Goal: Task Accomplishment & Management: Manage account settings

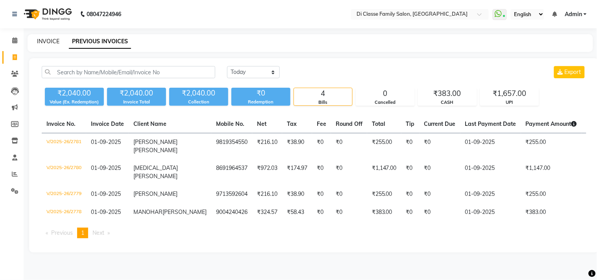
click at [46, 41] on link "INVOICE" at bounding box center [48, 41] width 22 height 7
select select "service"
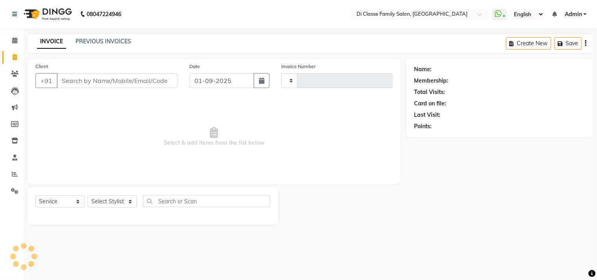
type input "2782"
select select "4704"
click at [107, 202] on select "Select Stylist [PERSON_NAME] [PERSON_NAME] [PERSON_NAME] Front Desk Javed [PERS…" at bounding box center [118, 201] width 60 height 12
select select "76830"
click at [88, 196] on select "Select Stylist [PERSON_NAME] [PERSON_NAME] [PERSON_NAME] Front Desk Javed [PERS…" at bounding box center [118, 201] width 60 height 12
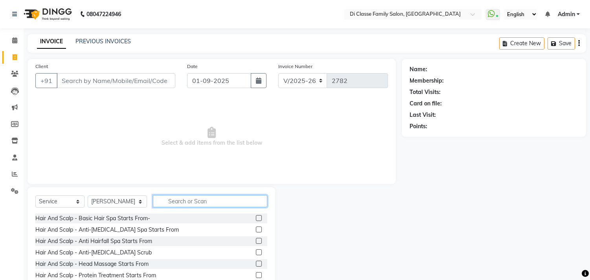
click at [215, 202] on input "text" at bounding box center [210, 201] width 114 height 12
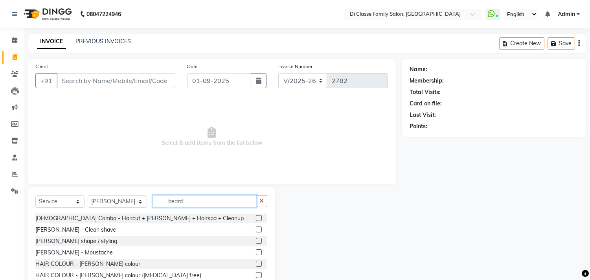
type input "beard"
click at [258, 239] on label at bounding box center [259, 241] width 6 height 6
click at [258, 239] on input "checkbox" at bounding box center [258, 241] width 5 height 5
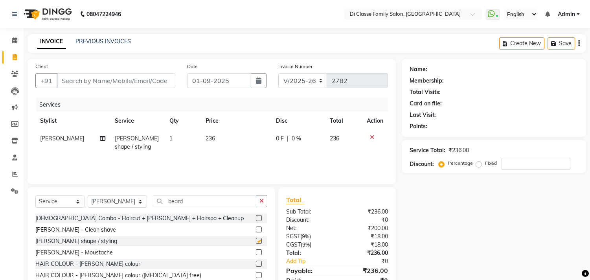
checkbox input "false"
click at [77, 80] on input "Client" at bounding box center [116, 80] width 119 height 15
type input "8"
type input "0"
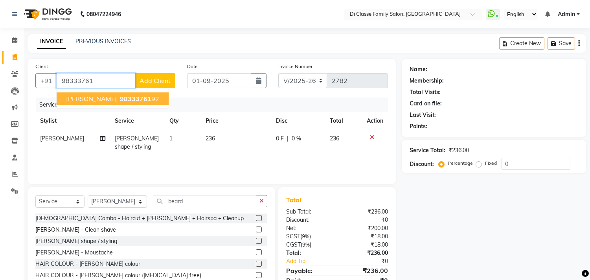
click at [92, 100] on span "[PERSON_NAME]" at bounding box center [91, 99] width 51 height 8
type input "9833376192"
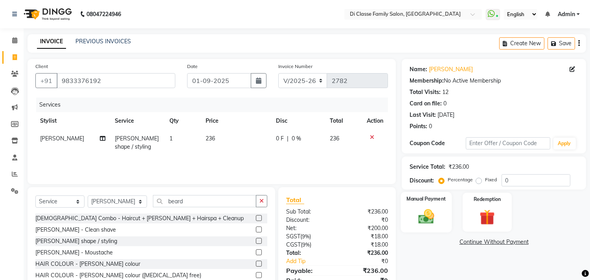
click at [434, 201] on label "Manual Payment" at bounding box center [426, 198] width 39 height 7
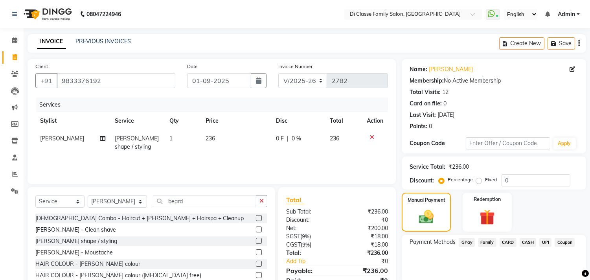
click at [547, 243] on span "UPI" at bounding box center [546, 242] width 12 height 9
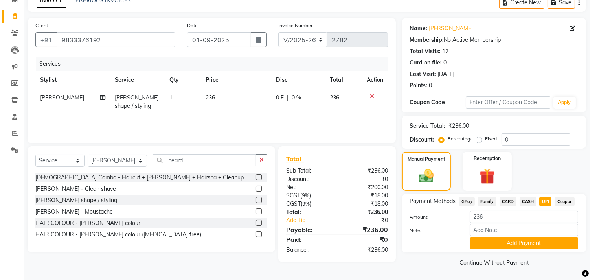
click at [534, 241] on button "Add Payment" at bounding box center [524, 243] width 109 height 12
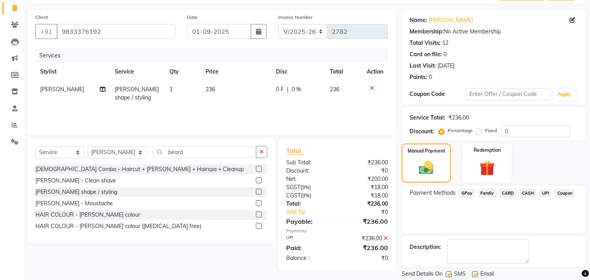
scroll to position [74, 0]
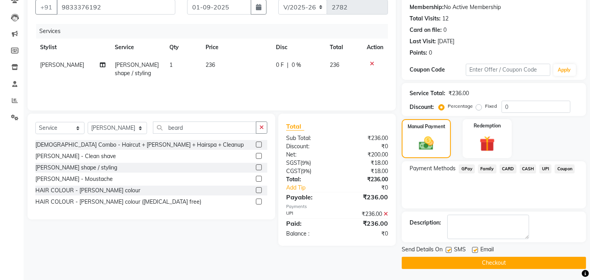
click at [496, 262] on button "Checkout" at bounding box center [494, 263] width 184 height 12
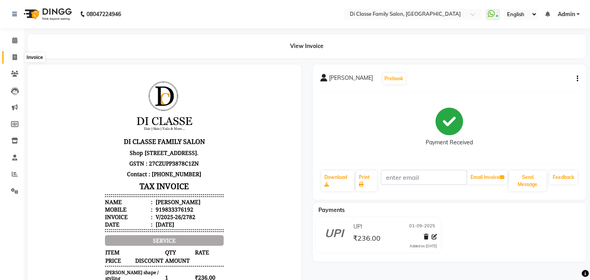
click at [13, 57] on icon at bounding box center [15, 57] width 4 height 6
select select "service"
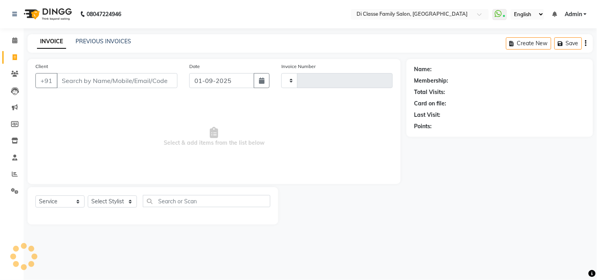
type input "2783"
select select "4704"
click at [114, 43] on link "PREVIOUS INVOICES" at bounding box center [103, 41] width 55 height 7
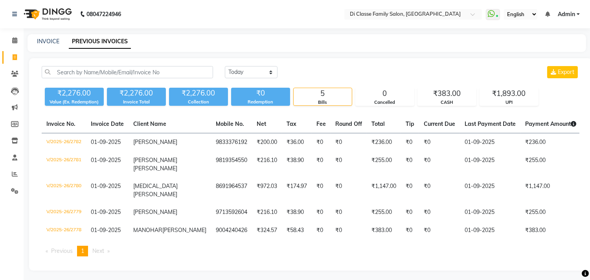
click at [49, 35] on div "INVOICE PREVIOUS INVOICES" at bounding box center [307, 43] width 559 height 18
click at [42, 37] on div "INVOICE PREVIOUS INVOICES" at bounding box center [307, 43] width 559 height 18
click at [42, 38] on link "INVOICE" at bounding box center [48, 41] width 22 height 7
select select "service"
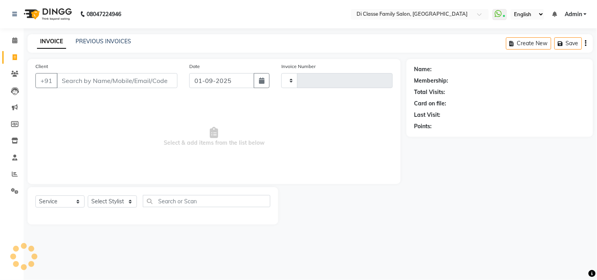
type input "2783"
select select "4704"
click at [20, 92] on span at bounding box center [15, 91] width 14 height 9
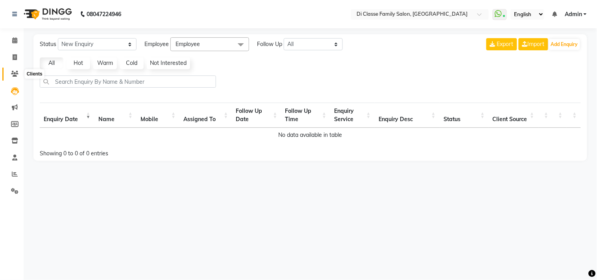
click at [18, 76] on span at bounding box center [15, 74] width 14 height 9
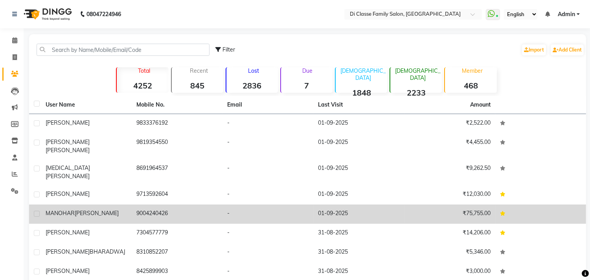
click at [154, 204] on td "9004240426" at bounding box center [177, 213] width 91 height 19
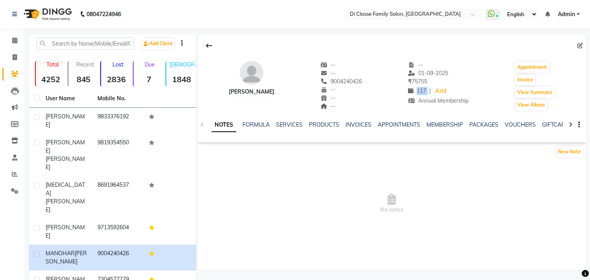
drag, startPoint x: 421, startPoint y: 91, endPoint x: 433, endPoint y: 91, distance: 11.8
click at [433, 91] on div "117 | Add" at bounding box center [438, 91] width 61 height 11
click at [434, 157] on div "New Note" at bounding box center [392, 154] width 389 height 16
click at [445, 91] on link "Add" at bounding box center [441, 91] width 14 height 11
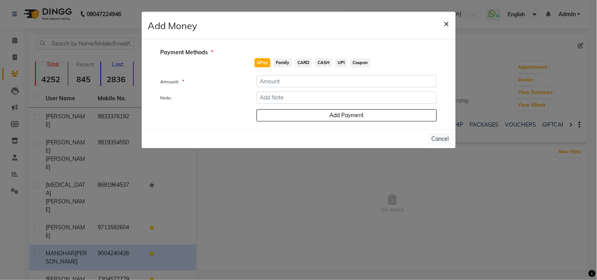
click at [447, 22] on span "×" at bounding box center [447, 23] width 6 height 12
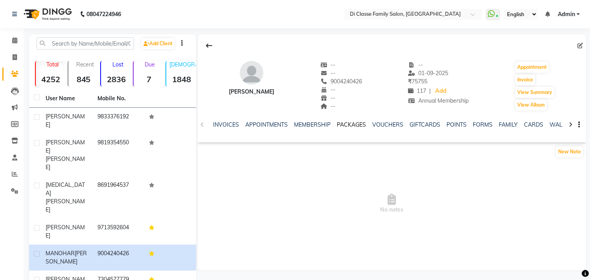
scroll to position [0, 138]
click at [551, 126] on link "WALLET" at bounding box center [555, 124] width 22 height 7
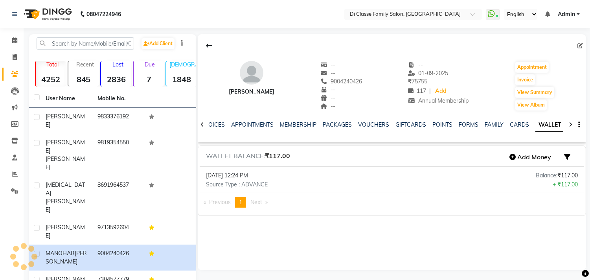
scroll to position [0, 57]
click at [569, 159] on icon "button" at bounding box center [567, 157] width 6 height 6
click at [554, 188] on link "Refund" at bounding box center [557, 187] width 39 height 13
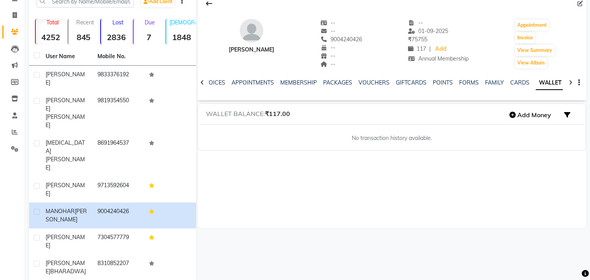
scroll to position [0, 0]
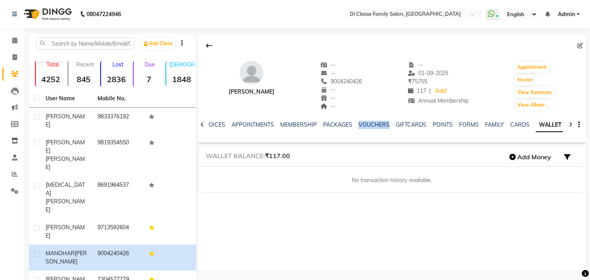
drag, startPoint x: 385, startPoint y: 124, endPoint x: 353, endPoint y: 128, distance: 31.7
click at [353, 128] on ul "NOTES FORMULA SERVICES PRODUCTS INVOICES APPOINTMENTS MEMBERSHIP PACKAGES VOUCH…" at bounding box center [321, 125] width 499 height 8
click at [414, 135] on div "NOTES FORMULA SERVICES PRODUCTS INVOICES APPOINTMENTS MEMBERSHIP PACKAGES VOUCH…" at bounding box center [385, 130] width 355 height 18
click at [568, 122] on div at bounding box center [570, 123] width 9 height 15
click at [568, 122] on div "NOTES FORMULA SERVICES PRODUCTS INVOICES APPOINTMENTS MEMBERSHIP PACKAGES VOUCH…" at bounding box center [392, 124] width 389 height 27
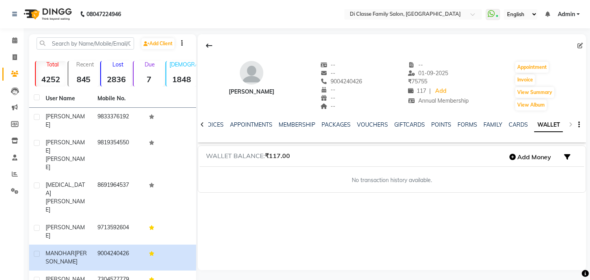
scroll to position [0, 51]
click at [568, 122] on div "NOTES FORMULA SERVICES PRODUCTS INVOICES APPOINTMENTS MEMBERSHIP PACKAGES VOUCH…" at bounding box center [392, 124] width 389 height 27
click at [569, 123] on div "NOTES FORMULA SERVICES PRODUCTS INVOICES APPOINTMENTS MEMBERSHIP PACKAGES VOUCH…" at bounding box center [392, 124] width 389 height 27
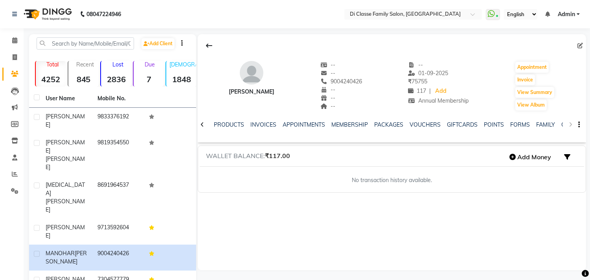
click at [473, 233] on div "MANOHAR PARKAR -- -- 9004240426 -- -- -- -- 01-09-2025 ₹ 75755 117 | Add Annual…" at bounding box center [392, 152] width 389 height 236
drag, startPoint x: 429, startPoint y: 123, endPoint x: 383, endPoint y: 241, distance: 126.3
drag, startPoint x: 383, startPoint y: 241, endPoint x: 363, endPoint y: 127, distance: 115.5
drag, startPoint x: 363, startPoint y: 127, endPoint x: 329, endPoint y: 128, distance: 33.8
drag, startPoint x: 329, startPoint y: 128, endPoint x: 480, endPoint y: 225, distance: 180.1
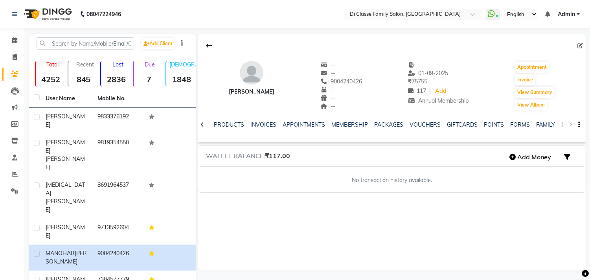
click at [480, 225] on div "MANOHAR PARKAR -- -- 9004240426 -- -- -- -- 01-09-2025 ₹ 75755 117 | Add Annual…" at bounding box center [392, 152] width 389 height 236
click at [468, 208] on div "MANOHAR PARKAR -- -- 9004240426 -- -- -- -- 01-09-2025 ₹ 75755 117 | Add Annual…" at bounding box center [392, 152] width 389 height 236
click at [9, 56] on span at bounding box center [15, 57] width 14 height 9
select select "service"
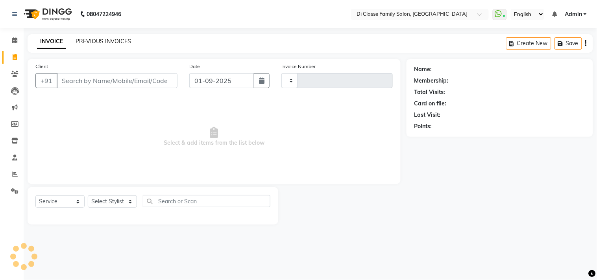
click at [116, 39] on link "PREVIOUS INVOICES" at bounding box center [103, 41] width 55 height 7
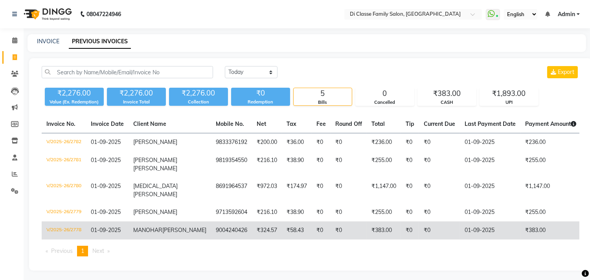
click at [211, 232] on td "9004240426" at bounding box center [231, 230] width 41 height 18
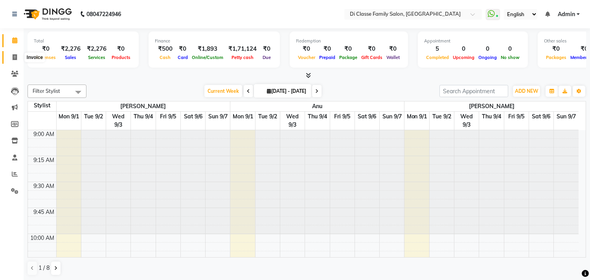
click at [14, 58] on icon at bounding box center [15, 57] width 4 height 6
select select "4704"
select select "service"
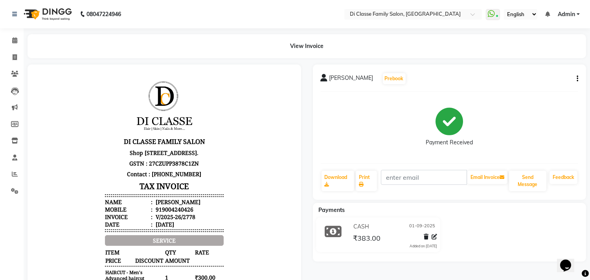
click at [576, 77] on button "button" at bounding box center [576, 79] width 5 height 8
click at [14, 54] on icon at bounding box center [15, 57] width 4 height 6
select select "service"
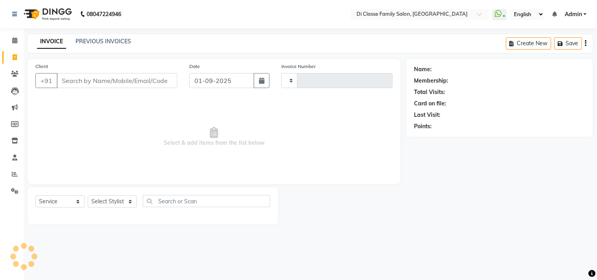
type input "2783"
select select "4704"
click at [120, 36] on div "INVOICE PREVIOUS INVOICES Create New Save" at bounding box center [310, 43] width 565 height 18
click at [119, 39] on link "PREVIOUS INVOICES" at bounding box center [103, 41] width 55 height 7
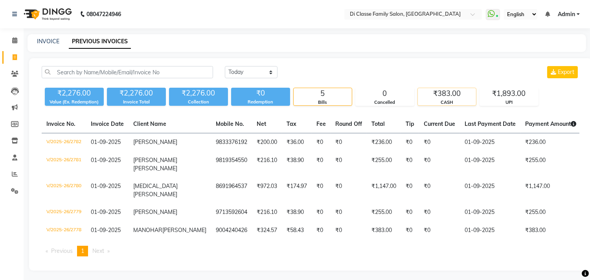
click at [457, 97] on div "₹383.00" at bounding box center [447, 93] width 58 height 11
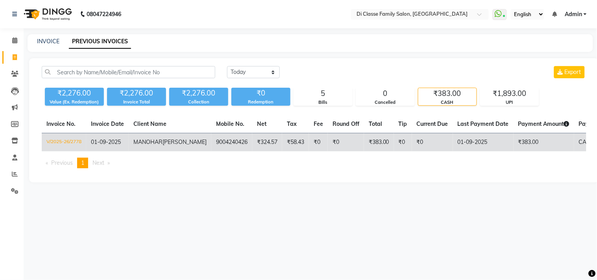
click at [162, 140] on span "MANOHAR" at bounding box center [147, 141] width 29 height 7
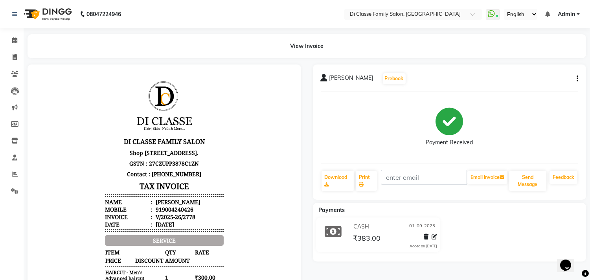
click at [577, 79] on icon "button" at bounding box center [578, 79] width 2 height 0
click at [554, 85] on div "Edit Invoice" at bounding box center [539, 89] width 54 height 10
select select "service"
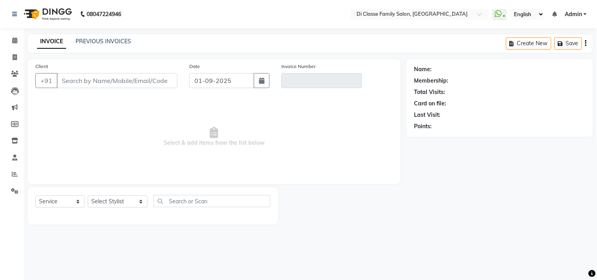
type input "9004240426"
type input "V/2025-26/2778"
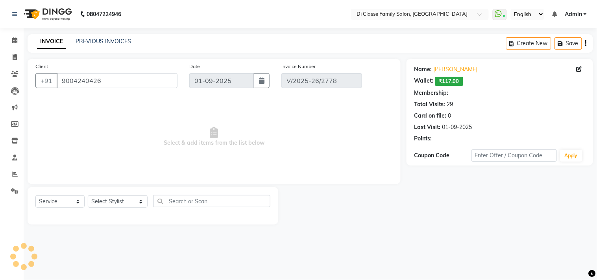
select select "select"
select select "2: Object"
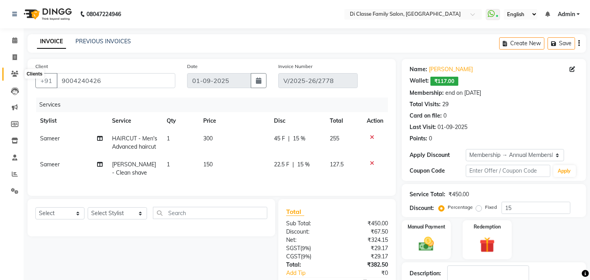
click at [16, 74] on icon at bounding box center [14, 74] width 7 height 6
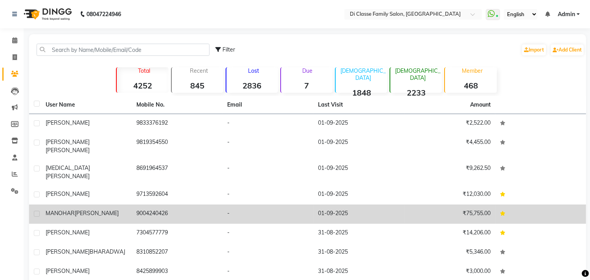
click at [117, 209] on div "[PERSON_NAME]" at bounding box center [86, 213] width 81 height 8
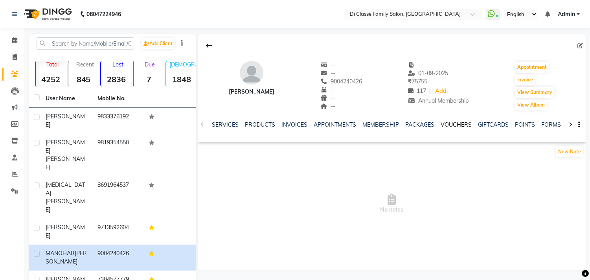
scroll to position [0, 143]
click at [554, 121] on div "WALLET" at bounding box center [550, 125] width 22 height 8
click at [550, 124] on link "WALLET" at bounding box center [550, 124] width 22 height 7
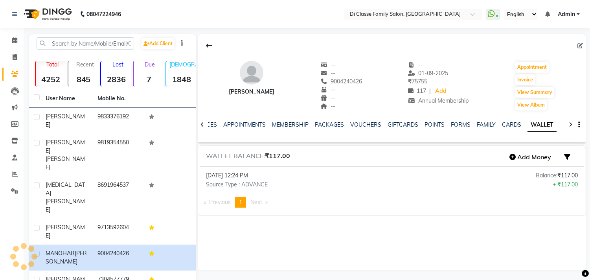
scroll to position [0, 57]
click at [567, 159] on icon "button" at bounding box center [567, 157] width 6 height 6
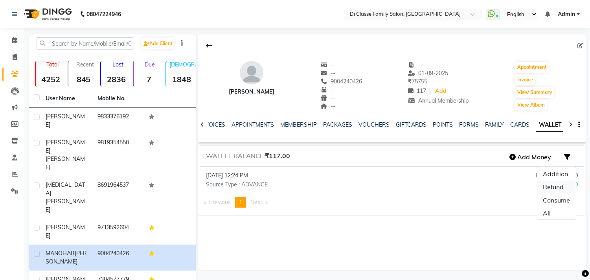
click at [557, 188] on link "Refund" at bounding box center [557, 187] width 39 height 13
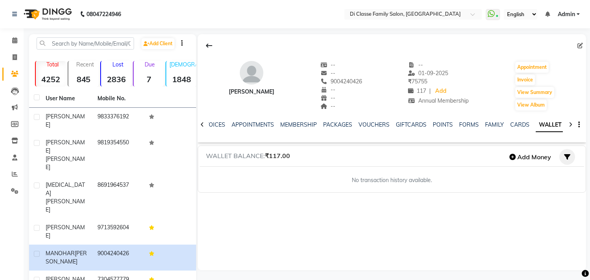
click at [569, 154] on icon "button" at bounding box center [567, 157] width 6 height 6
click at [551, 213] on link "All" at bounding box center [557, 213] width 39 height 13
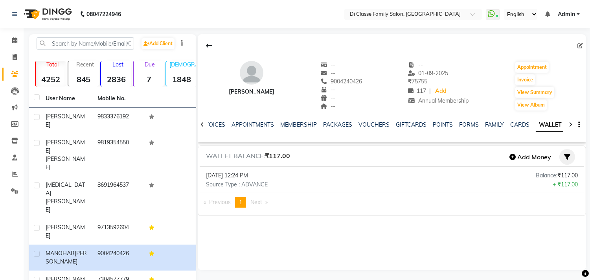
click at [571, 157] on button "button" at bounding box center [568, 157] width 16 height 16
click at [554, 182] on link "Refund" at bounding box center [557, 187] width 39 height 13
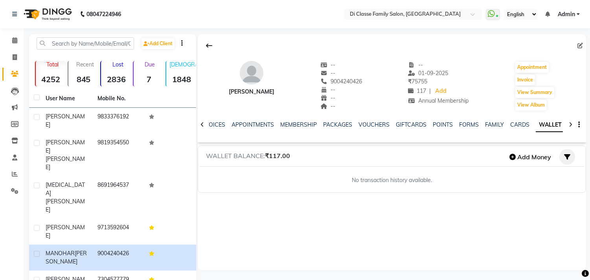
click at [566, 158] on icon "button" at bounding box center [567, 157] width 6 height 6
click at [558, 186] on link "Refund" at bounding box center [557, 187] width 39 height 13
click at [567, 155] on icon "button" at bounding box center [567, 157] width 6 height 6
click at [557, 185] on link "Refund" at bounding box center [557, 187] width 39 height 13
click at [515, 154] on icon "button" at bounding box center [513, 157] width 6 height 6
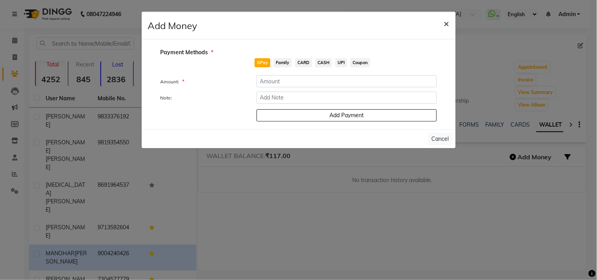
click at [445, 22] on span "×" at bounding box center [447, 23] width 6 height 12
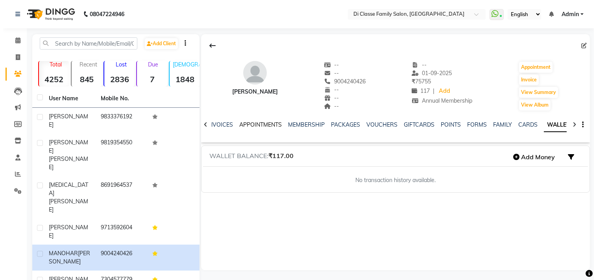
scroll to position [0, 0]
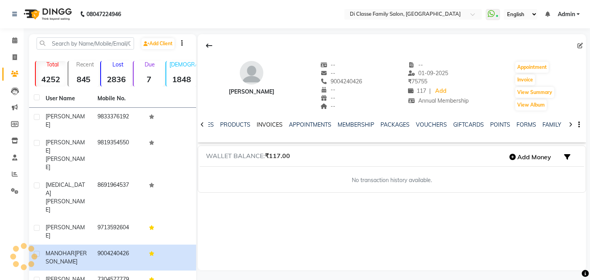
click at [267, 123] on link "INVOICES" at bounding box center [270, 124] width 26 height 7
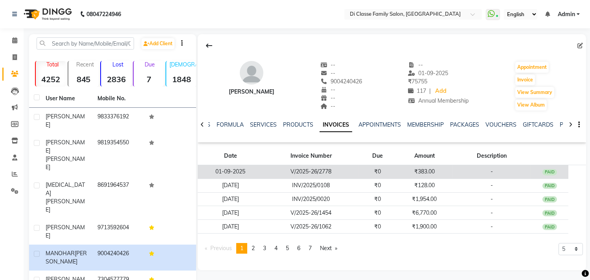
click at [323, 171] on td "V/2025-26/2778" at bounding box center [310, 172] width 95 height 14
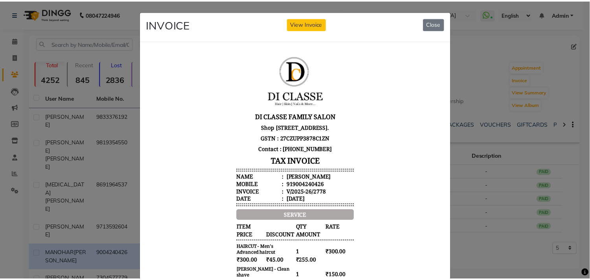
scroll to position [6, 0]
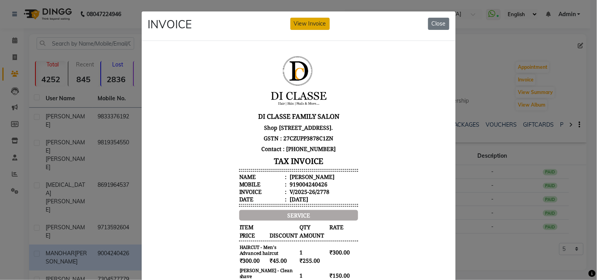
click at [315, 25] on button "View Invoice" at bounding box center [309, 24] width 39 height 12
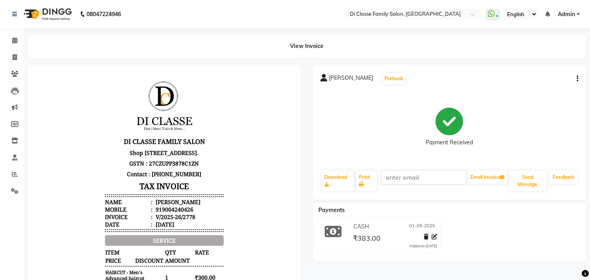
click at [577, 79] on icon "button" at bounding box center [578, 79] width 2 height 0
click at [522, 87] on div "Edit Invoice" at bounding box center [539, 89] width 54 height 10
select select "service"
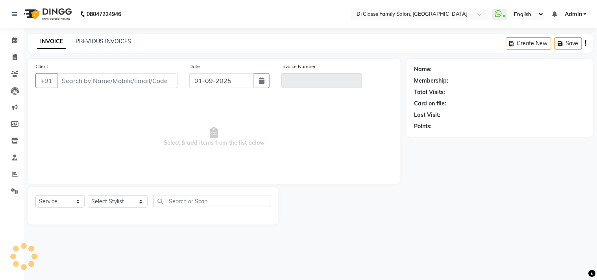
type input "9004240426"
type input "V/2025-26/2778"
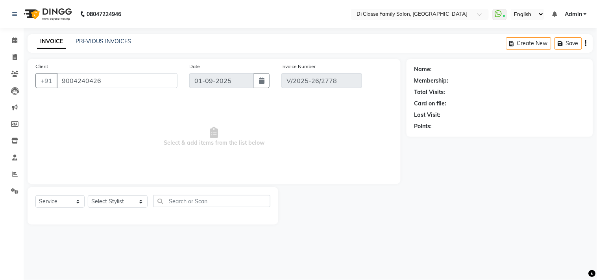
select select "2: Object"
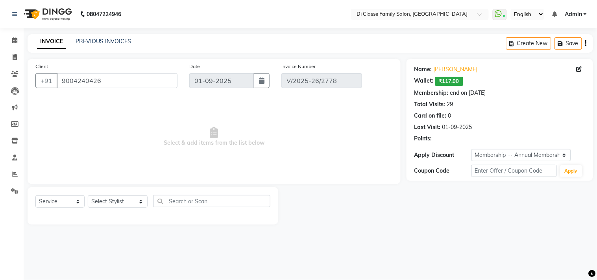
select select "select"
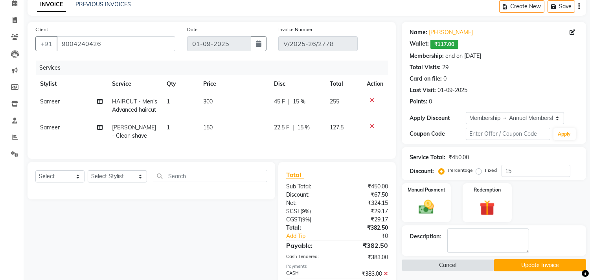
scroll to position [115, 0]
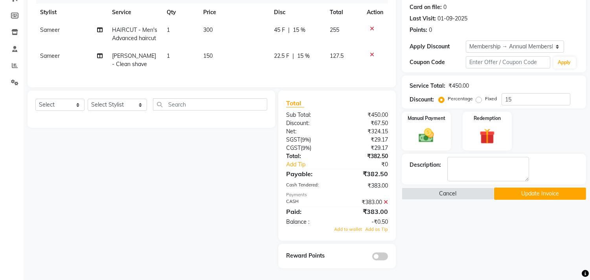
click at [387, 203] on icon at bounding box center [386, 202] width 4 height 6
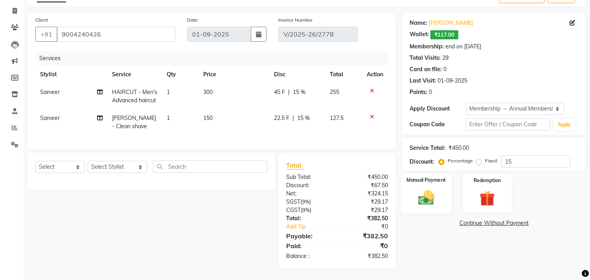
click at [430, 189] on img at bounding box center [427, 198] width 26 height 18
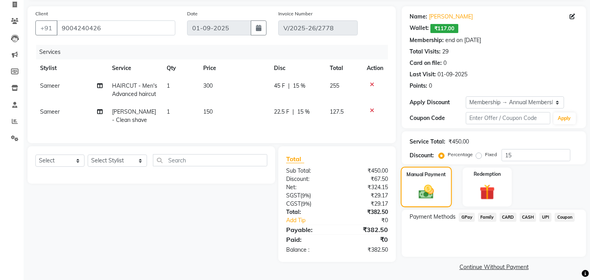
scroll to position [57, 0]
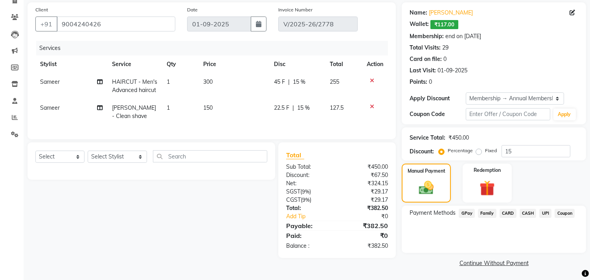
click at [339, 111] on span "127.5" at bounding box center [337, 107] width 14 height 7
select select "75587"
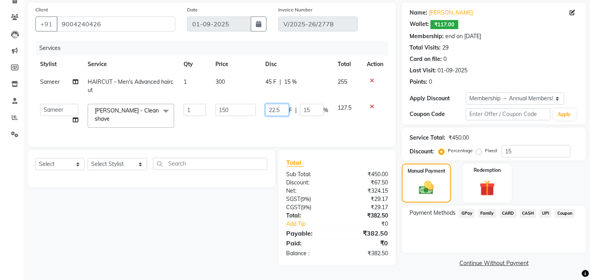
click at [282, 109] on input "22.5" at bounding box center [277, 110] width 24 height 12
type input "22"
click at [543, 276] on main "INVOICE PREVIOUS INVOICES Create New Save Client [PHONE_NUMBER] Date [DATE] Inv…" at bounding box center [307, 129] width 567 height 303
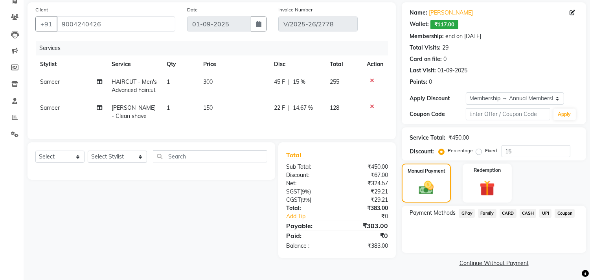
click at [532, 211] on span "CASH" at bounding box center [528, 213] width 17 height 9
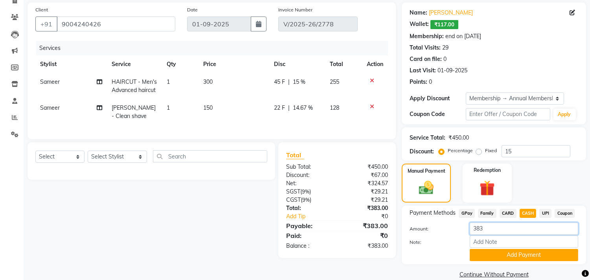
click at [500, 225] on input "383" at bounding box center [524, 229] width 109 height 12
type input "500"
click at [511, 250] on button "Add Payment" at bounding box center [524, 255] width 109 height 12
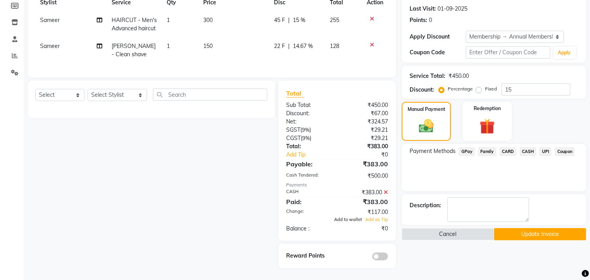
scroll to position [125, 0]
click at [348, 219] on span "Add to wallet" at bounding box center [348, 220] width 28 height 6
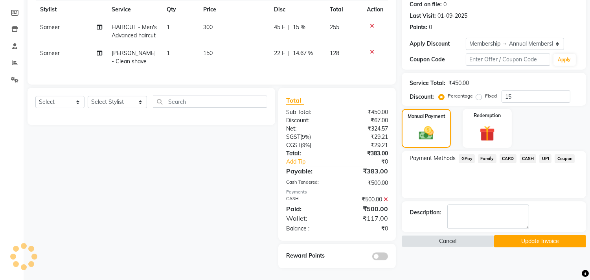
scroll to position [118, 0]
click at [573, 238] on button "Update Invoice" at bounding box center [540, 241] width 92 height 12
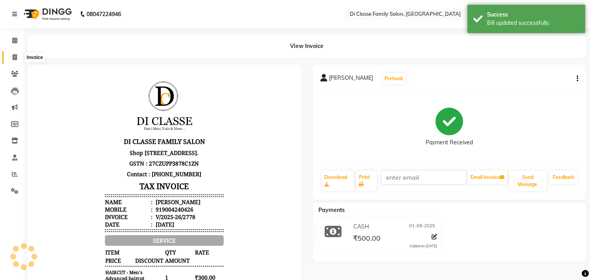
click at [9, 56] on span at bounding box center [15, 57] width 14 height 9
select select "service"
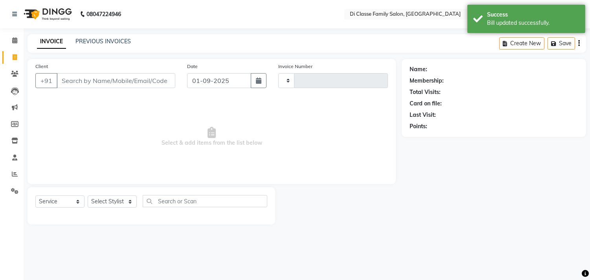
type input "2783"
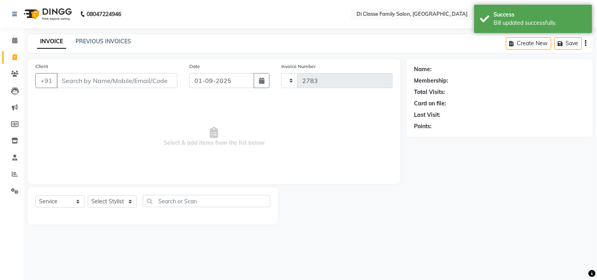
select select "4704"
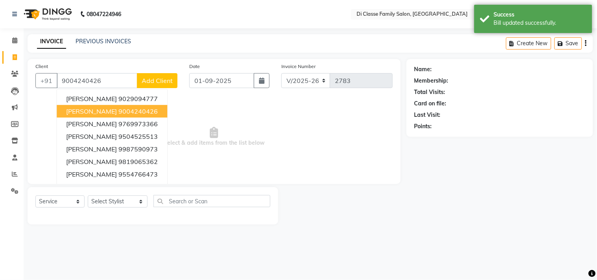
type input "9004240426"
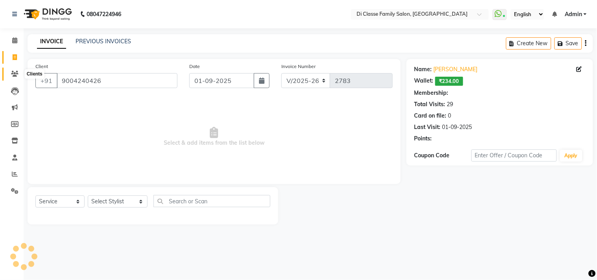
click at [18, 70] on span at bounding box center [15, 74] width 14 height 9
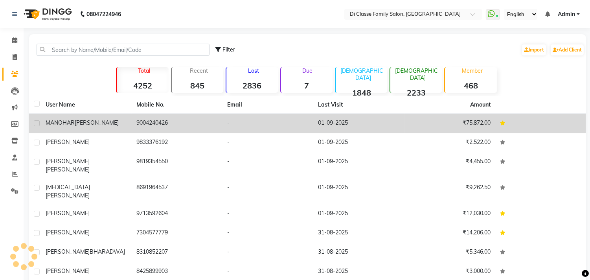
click at [139, 120] on td "9004240426" at bounding box center [177, 123] width 91 height 19
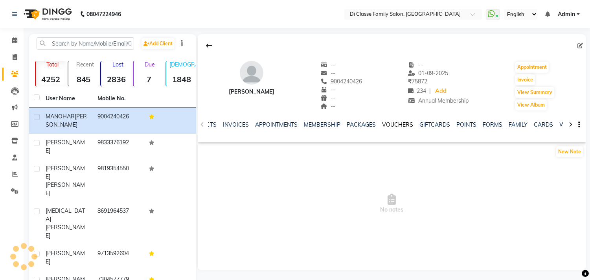
scroll to position [0, 143]
click at [551, 122] on link "WALLET" at bounding box center [550, 124] width 22 height 7
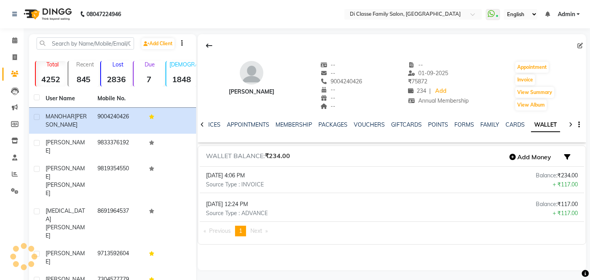
scroll to position [0, 57]
click at [567, 154] on icon "button" at bounding box center [567, 157] width 6 height 6
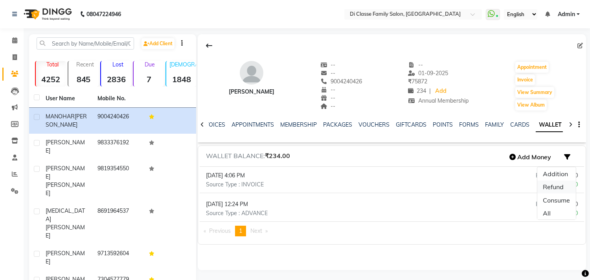
click at [557, 187] on link "Refund" at bounding box center [557, 187] width 39 height 13
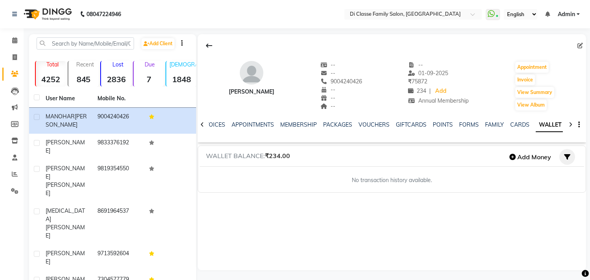
click at [564, 157] on icon "button" at bounding box center [567, 157] width 6 height 6
click at [14, 193] on icon at bounding box center [14, 191] width 7 height 6
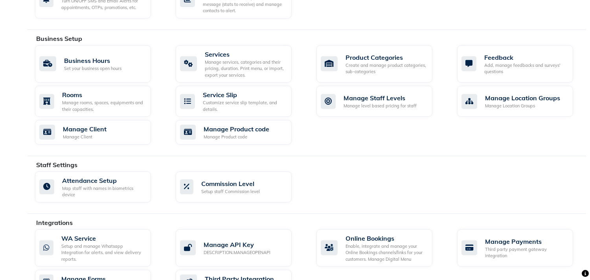
scroll to position [368, 0]
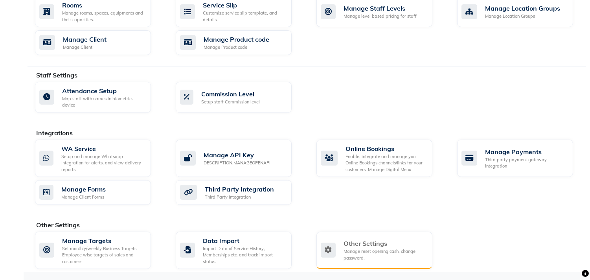
click at [341, 249] on div "Other Settings Manage reset opening cash, change password." at bounding box center [373, 250] width 105 height 22
select select "2: 15"
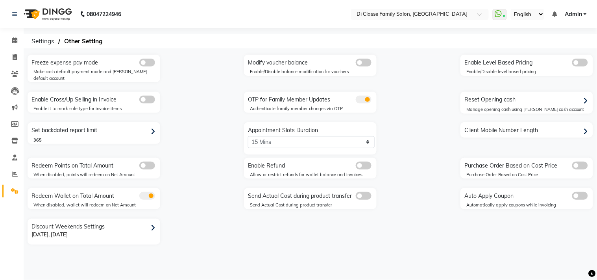
click at [368, 162] on span at bounding box center [364, 166] width 16 height 8
click at [356, 167] on input "checkbox" at bounding box center [356, 167] width 0 height 0
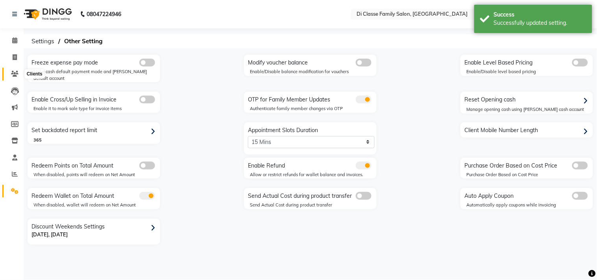
click at [13, 74] on icon at bounding box center [14, 74] width 7 height 6
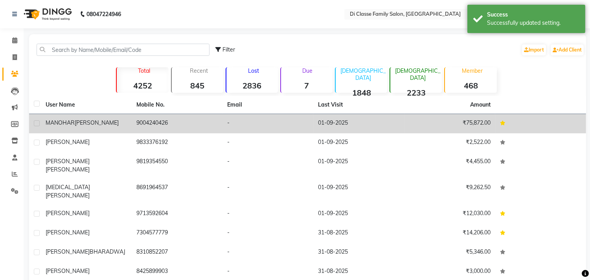
click at [151, 121] on td "9004240426" at bounding box center [177, 123] width 91 height 19
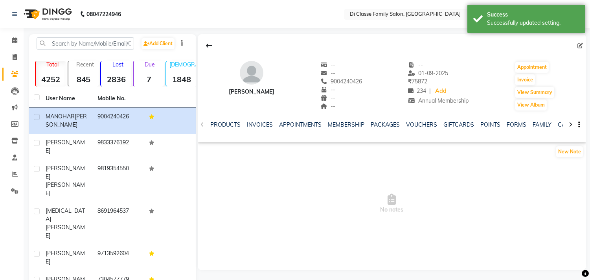
scroll to position [0, 143]
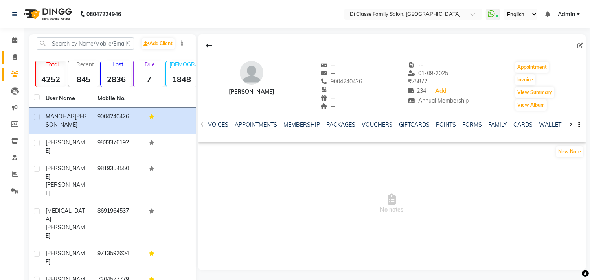
click at [6, 56] on link "Invoice" at bounding box center [11, 57] width 19 height 13
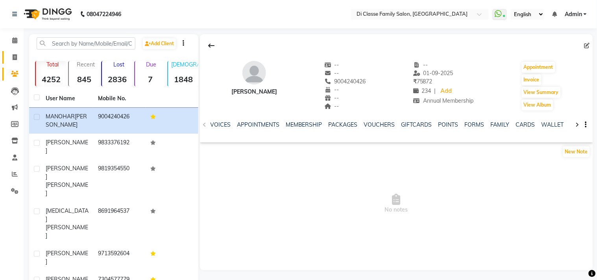
select select "service"
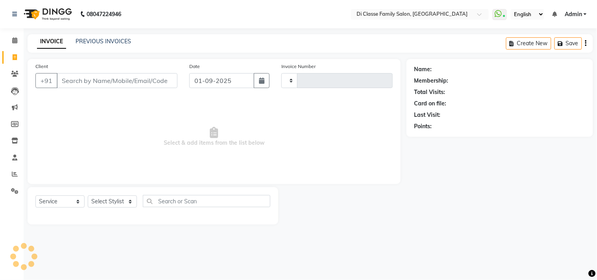
type input "2783"
select select "4704"
click at [19, 76] on span at bounding box center [15, 74] width 14 height 9
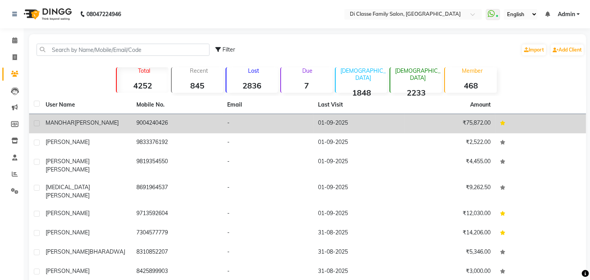
click at [140, 123] on td "9004240426" at bounding box center [177, 123] width 91 height 19
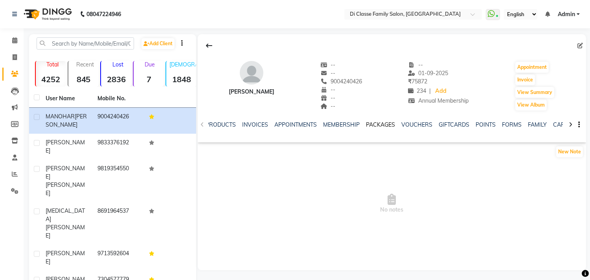
scroll to position [0, 143]
click at [547, 125] on link "WALLET" at bounding box center [550, 124] width 22 height 7
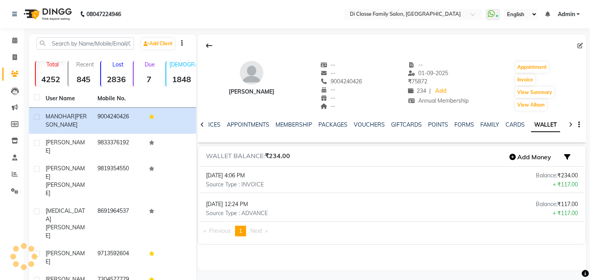
scroll to position [0, 57]
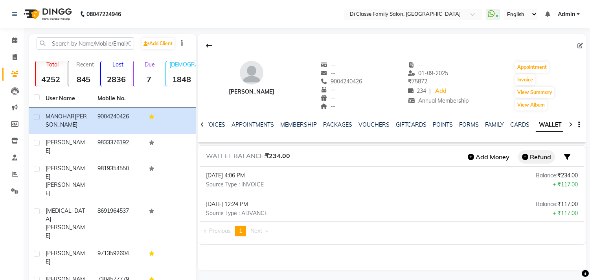
click at [529, 159] on button "Refund" at bounding box center [536, 156] width 37 height 13
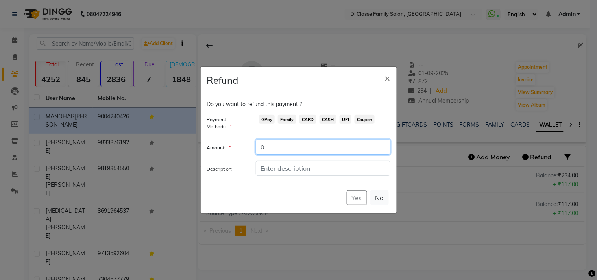
click at [271, 147] on input "0" at bounding box center [323, 147] width 134 height 15
type input "117"
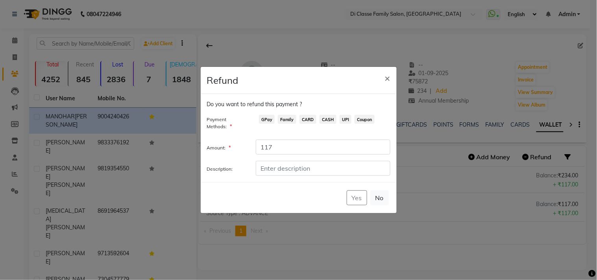
click at [324, 119] on span "CASH" at bounding box center [327, 119] width 17 height 9
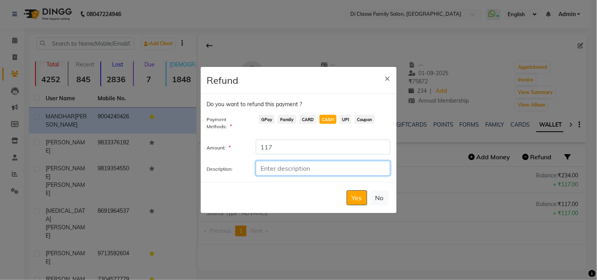
click at [284, 167] on input "Description:" at bounding box center [323, 168] width 134 height 15
type input "Manual Added Amount Refunded"
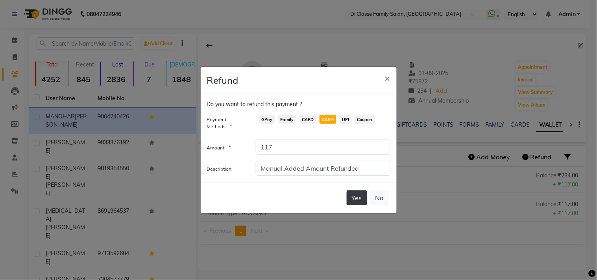
click at [355, 199] on button "Yes" at bounding box center [356, 197] width 20 height 15
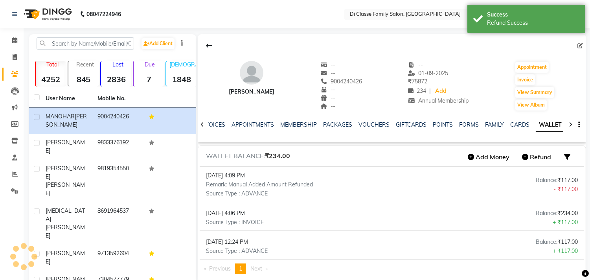
scroll to position [0, 53]
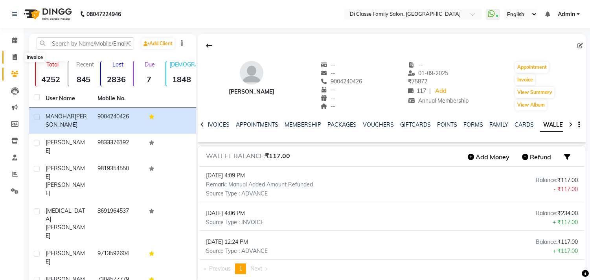
click at [13, 57] on icon at bounding box center [15, 57] width 4 height 6
select select "4704"
select select "service"
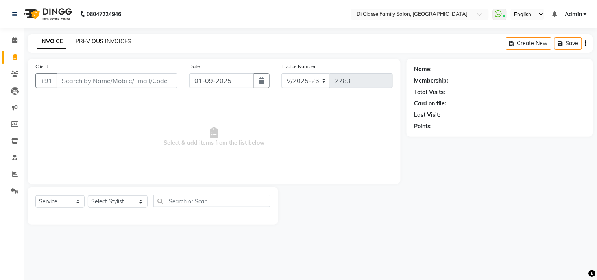
click at [99, 42] on link "PREVIOUS INVOICES" at bounding box center [103, 41] width 55 height 7
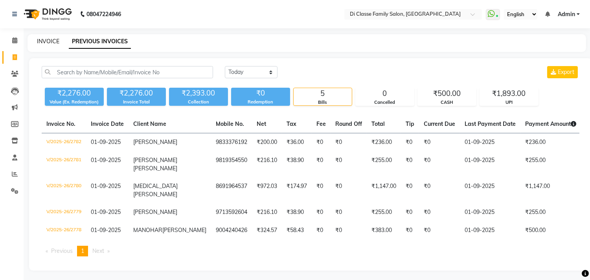
click at [49, 41] on link "INVOICE" at bounding box center [48, 41] width 22 height 7
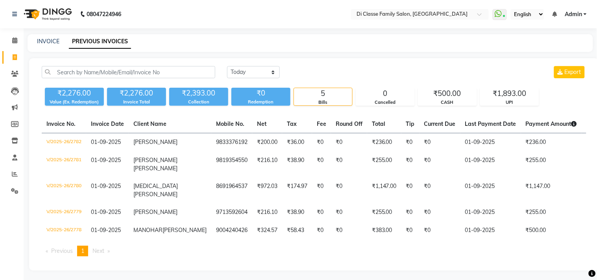
select select "4704"
select select "service"
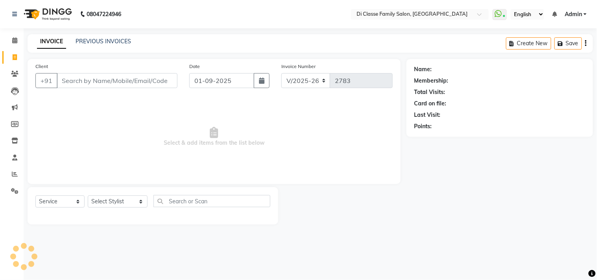
click at [122, 87] on input "Client" at bounding box center [117, 80] width 121 height 15
type input "8591769684"
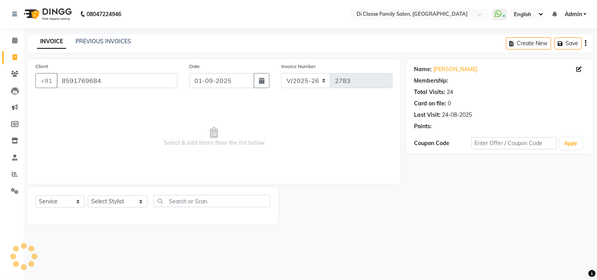
select select "2: Object"
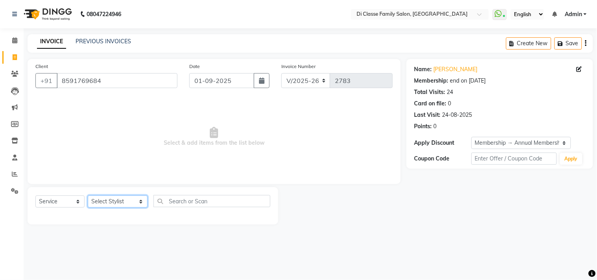
click at [111, 206] on select "Select Stylist [PERSON_NAME] [PERSON_NAME] [PERSON_NAME] Front Desk Javed [PERS…" at bounding box center [118, 201] width 60 height 12
select select "75587"
click at [88, 196] on select "Select Stylist [PERSON_NAME] [PERSON_NAME] [PERSON_NAME] Front Desk Javed [PERS…" at bounding box center [118, 201] width 60 height 12
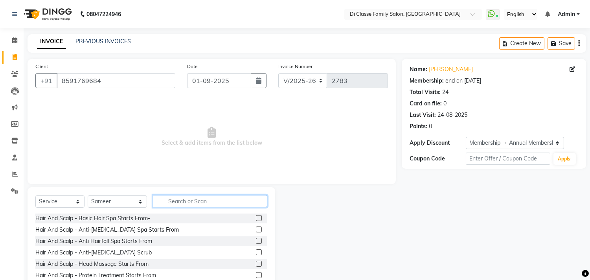
click at [159, 202] on input "text" at bounding box center [210, 201] width 114 height 12
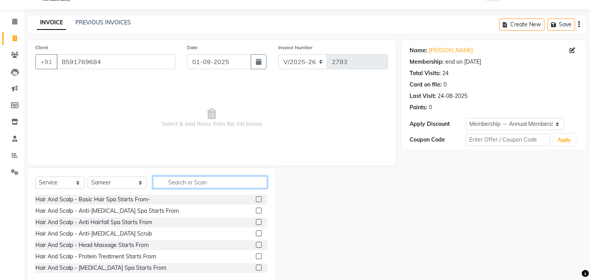
scroll to position [35, 0]
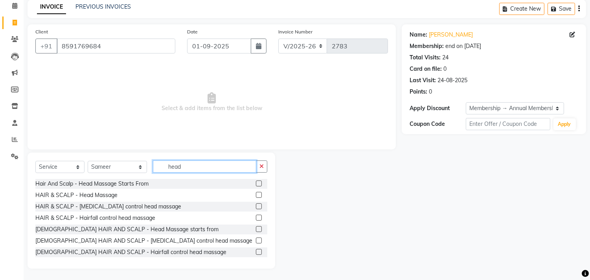
type input "head"
click at [113, 190] on div "HAIR & SCALP - Head Massage" at bounding box center [151, 195] width 232 height 10
click at [112, 193] on div "HAIR & SCALP - Head Massage" at bounding box center [76, 195] width 82 height 8
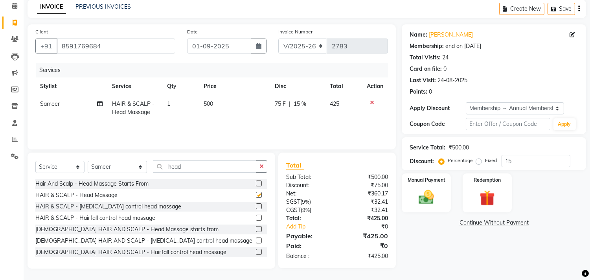
checkbox input "false"
click at [268, 171] on div "Select Service Product Membership Package Voucher Prepaid Gift Card Select Styl…" at bounding box center [152, 211] width 248 height 116
click at [261, 168] on icon "button" at bounding box center [262, 167] width 4 height 6
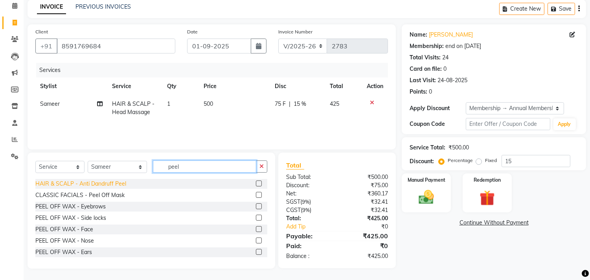
type input "peel"
click at [120, 184] on div "HAIR & SCALP - Anti Dandruff Peel" at bounding box center [80, 184] width 91 height 8
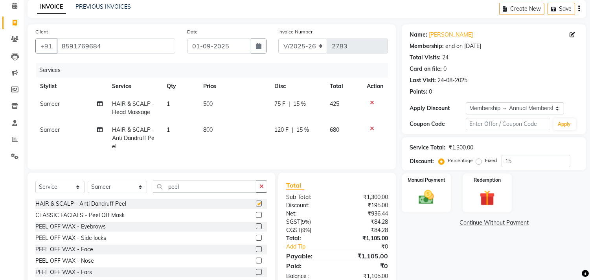
checkbox input "false"
click at [259, 190] on button "button" at bounding box center [261, 187] width 11 height 12
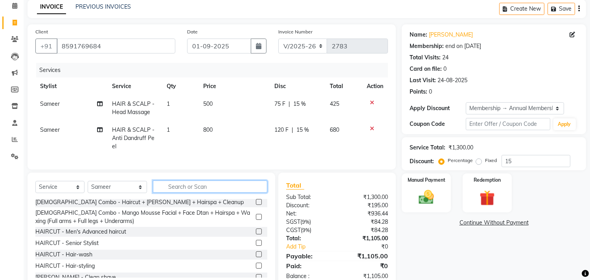
scroll to position [131, 0]
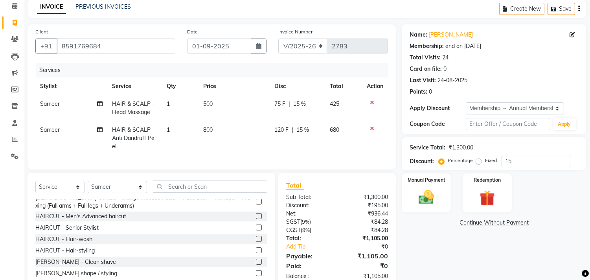
click at [92, 244] on div "HAIRCUT - Hair-wash" at bounding box center [151, 239] width 232 height 10
click at [84, 243] on div "HAIRCUT - Hair-wash" at bounding box center [63, 239] width 57 height 8
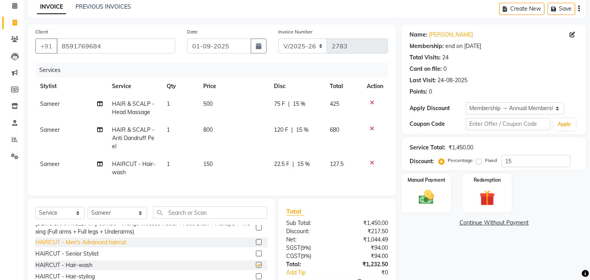
checkbox input "false"
click at [304, 160] on span "15 %" at bounding box center [304, 164] width 13 height 8
select select "75587"
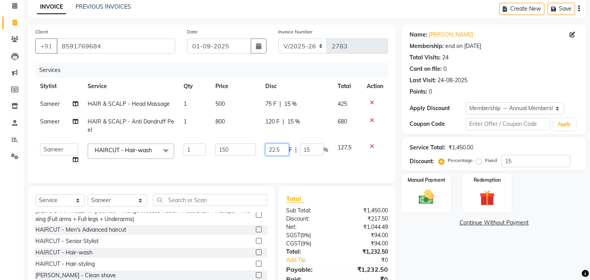
click at [282, 151] on input "22.5" at bounding box center [277, 150] width 24 height 12
type input "22"
click at [293, 165] on td "22 F | 15 %" at bounding box center [297, 154] width 72 height 30
select select "75587"
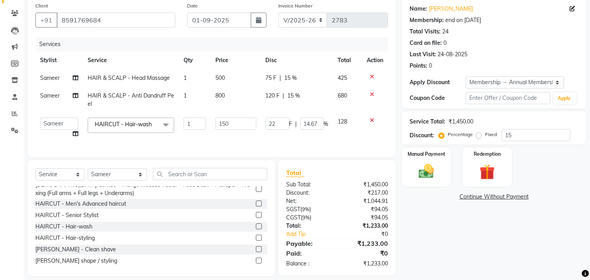
scroll to position [75, 0]
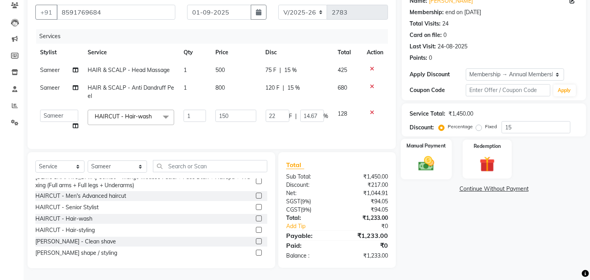
click at [415, 161] on img at bounding box center [427, 164] width 26 height 18
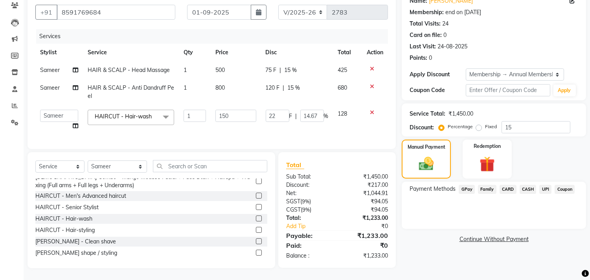
click at [540, 185] on span "UPI" at bounding box center [546, 189] width 12 height 9
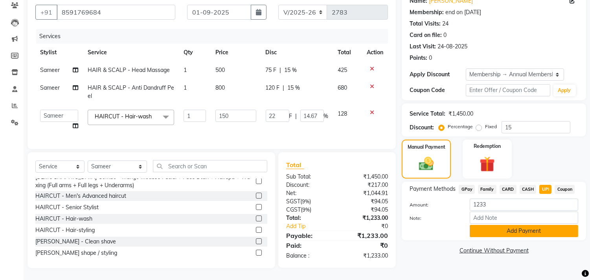
click at [535, 227] on button "Add Payment" at bounding box center [524, 231] width 109 height 12
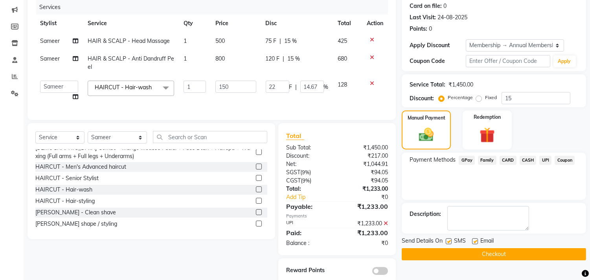
scroll to position [119, 0]
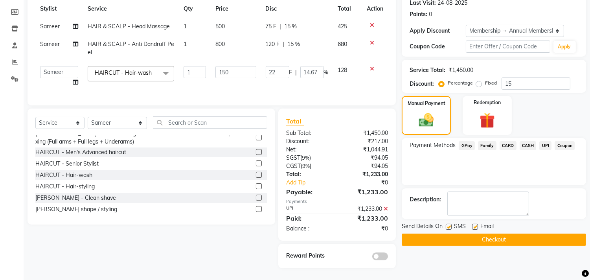
click at [528, 234] on button "Checkout" at bounding box center [494, 240] width 184 height 12
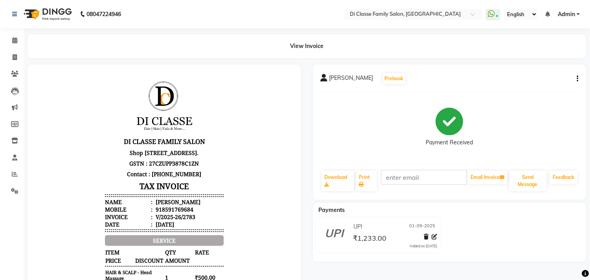
click at [20, 64] on li "Invoice" at bounding box center [12, 57] width 24 height 17
click at [16, 61] on span at bounding box center [15, 57] width 14 height 9
select select "service"
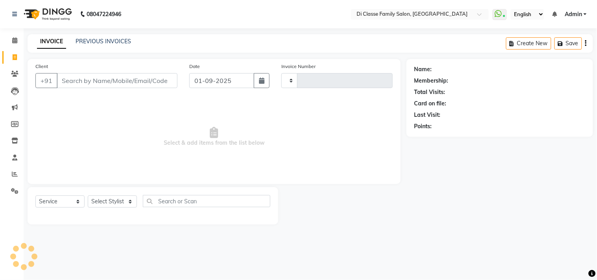
type input "2784"
click at [179, 26] on nav "08047224946 Select Location × Di Classe Family Salon, [GEOGRAPHIC_DATA] WhatsAp…" at bounding box center [298, 14] width 597 height 28
select select "4704"
click at [121, 41] on link "PREVIOUS INVOICES" at bounding box center [103, 41] width 55 height 7
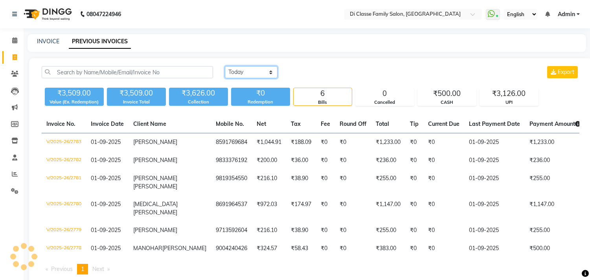
drag, startPoint x: 236, startPoint y: 68, endPoint x: 236, endPoint y: 76, distance: 8.3
click at [236, 68] on select "[DATE] [DATE] Custom Range" at bounding box center [251, 72] width 53 height 12
click at [307, 61] on div "[DATE] [DATE] Custom Range Export ₹3,509.00 Value (Ex. Redemption) ₹3,509.00 In…" at bounding box center [310, 173] width 563 height 230
click at [45, 39] on link "INVOICE" at bounding box center [48, 41] width 22 height 7
select select "service"
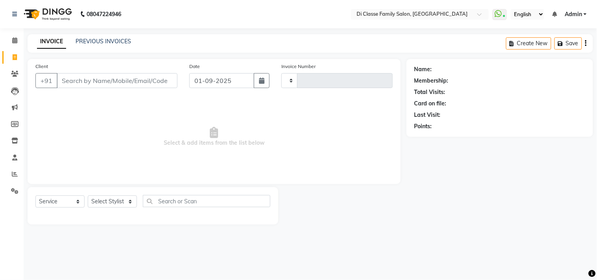
type input "2784"
select select "4704"
